Goal: Check status

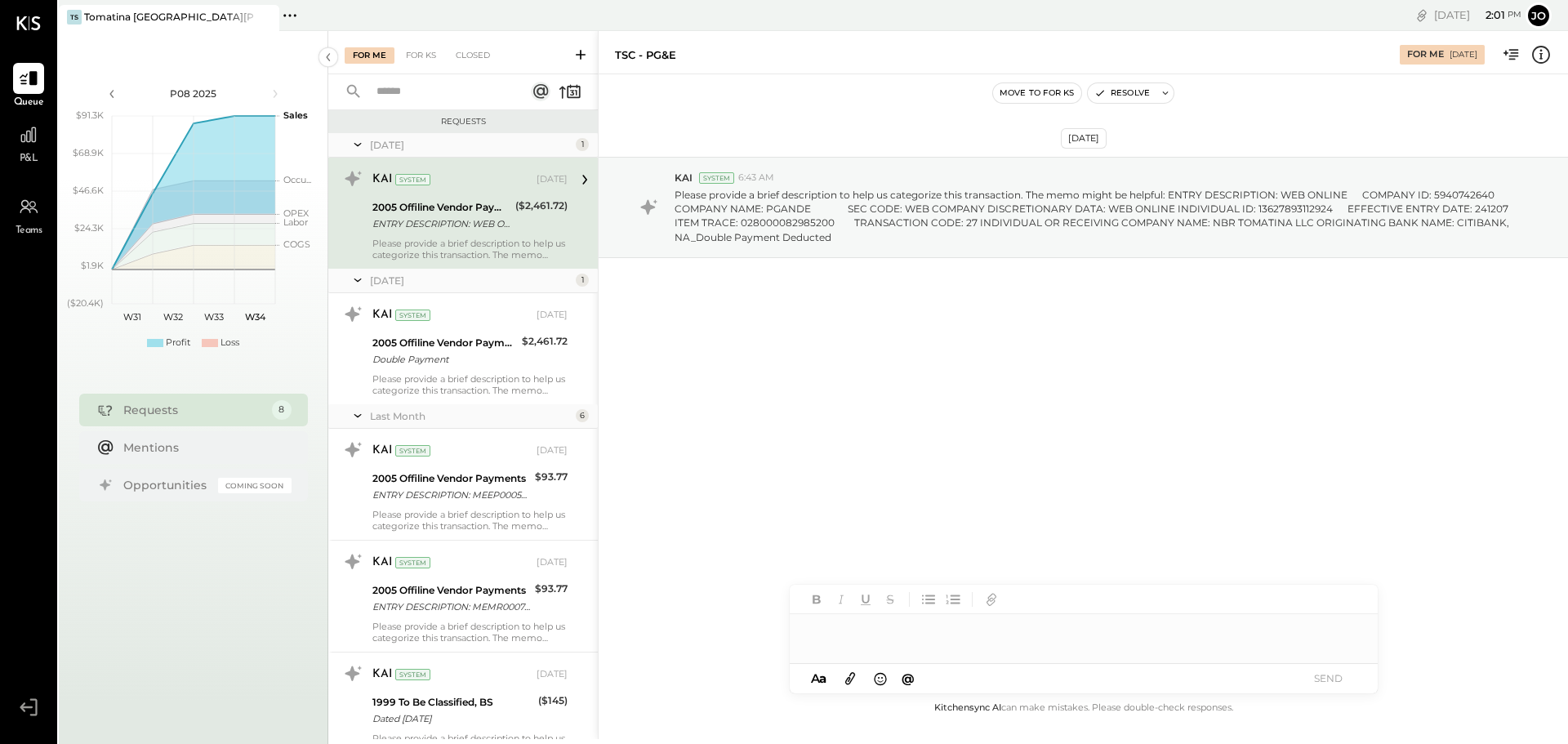
click at [1293, 380] on div "Jan 15th, 2025 KAI System 6:43 AM Please provide a brief description to help us…" at bounding box center [1083, 247] width 970 height 266
